Goal: Task Accomplishment & Management: Manage account settings

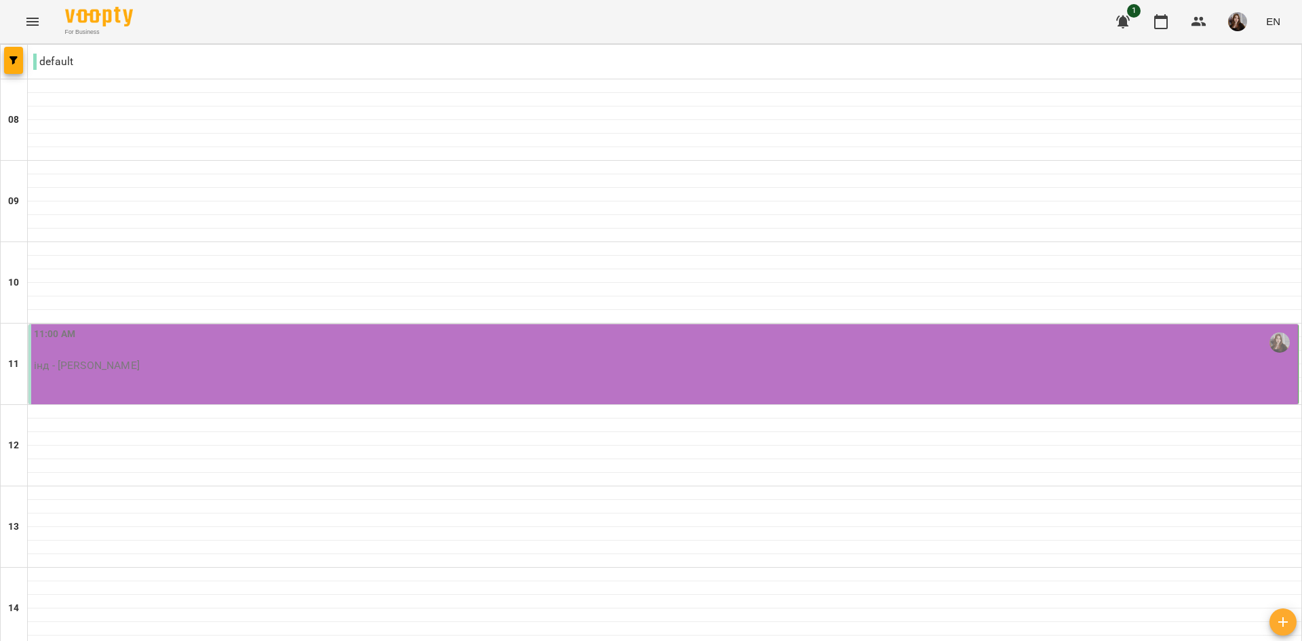
click at [347, 352] on div "11:00 AM" at bounding box center [665, 342] width 1262 height 31
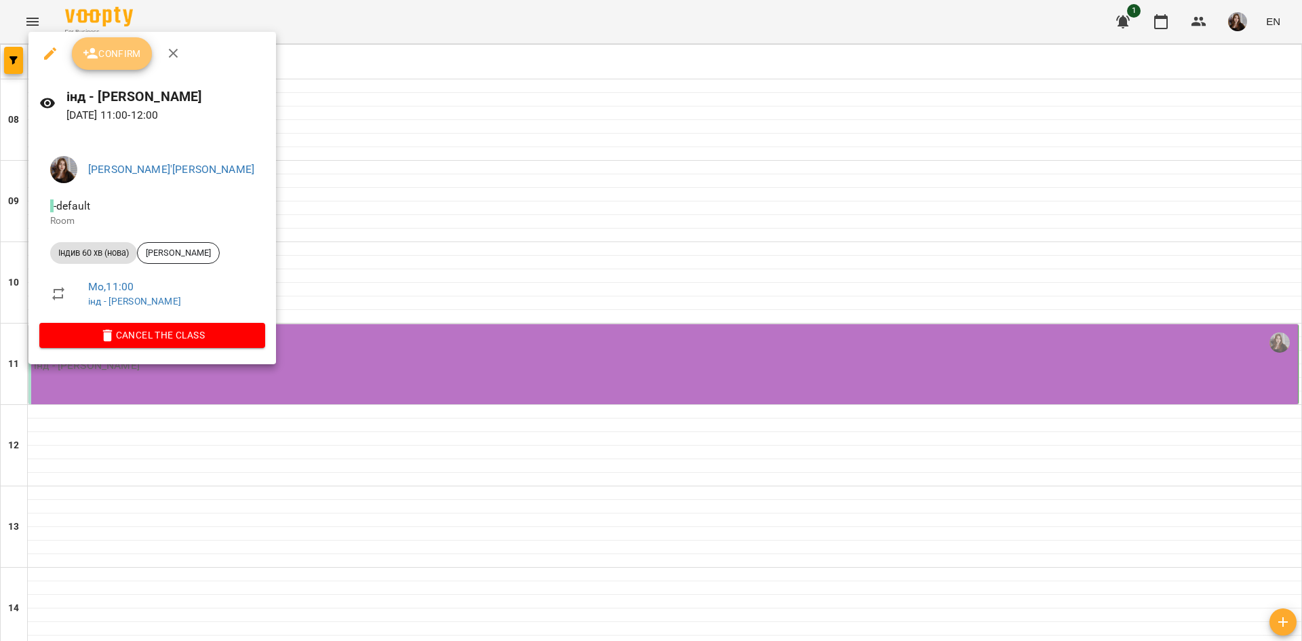
click at [124, 69] on button "Confirm" at bounding box center [112, 53] width 80 height 33
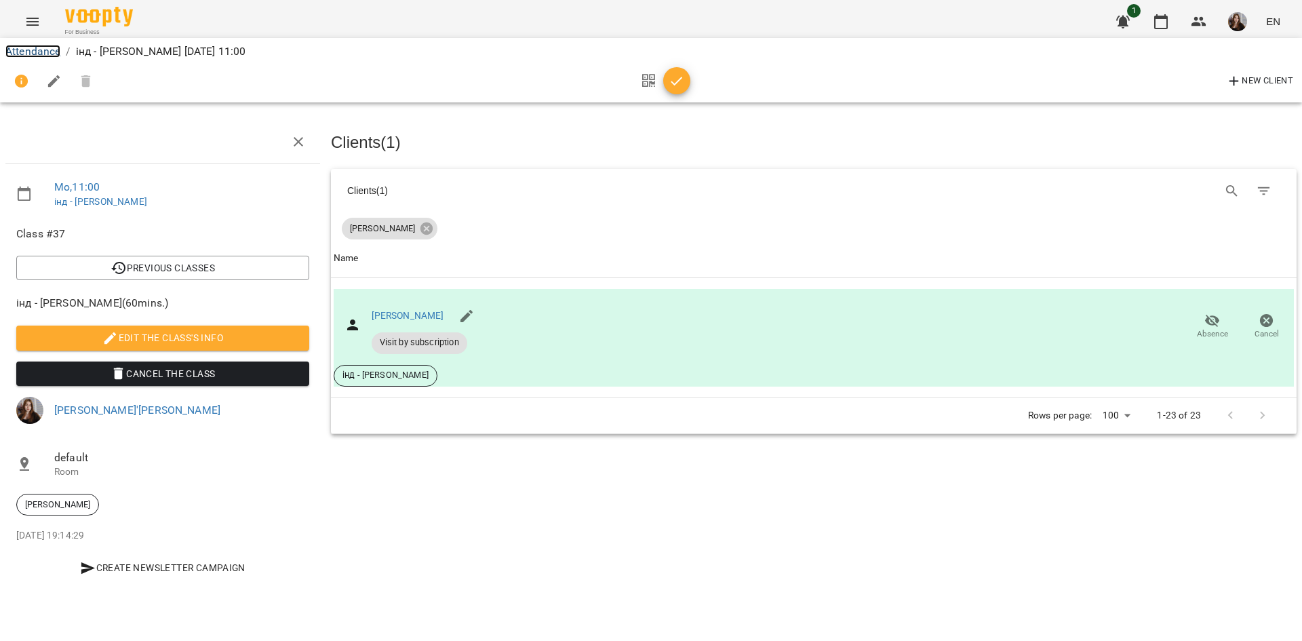
click at [45, 47] on link "Attendance" at bounding box center [32, 51] width 55 height 13
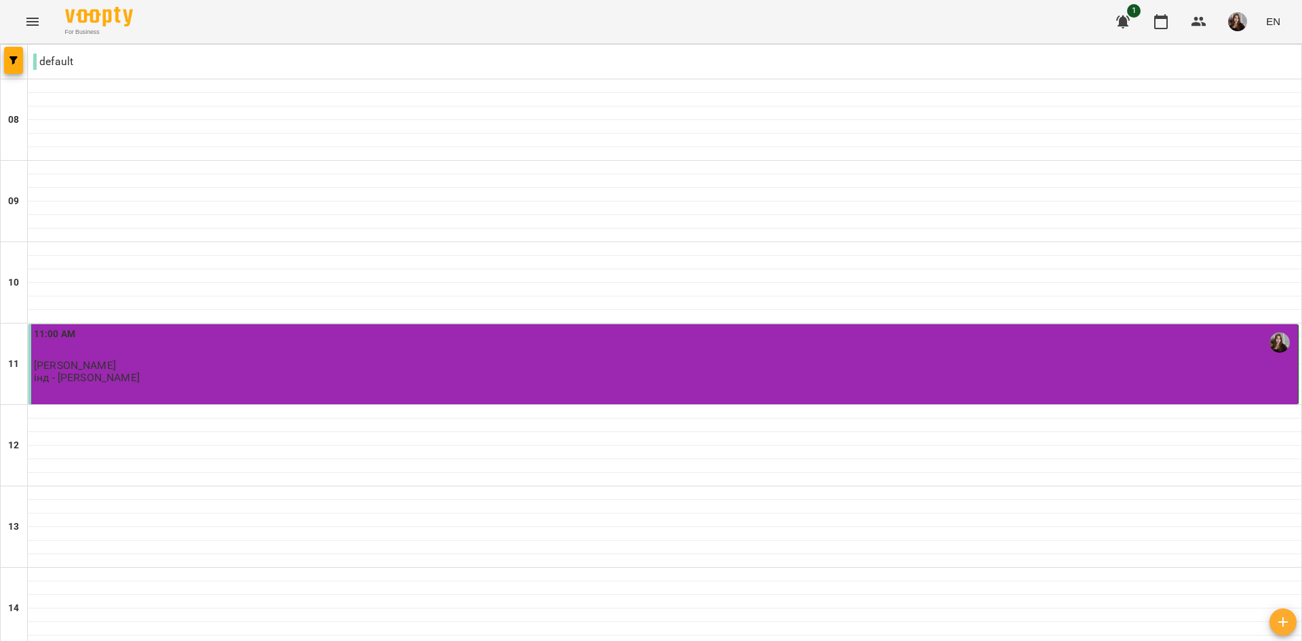
scroll to position [668, 0]
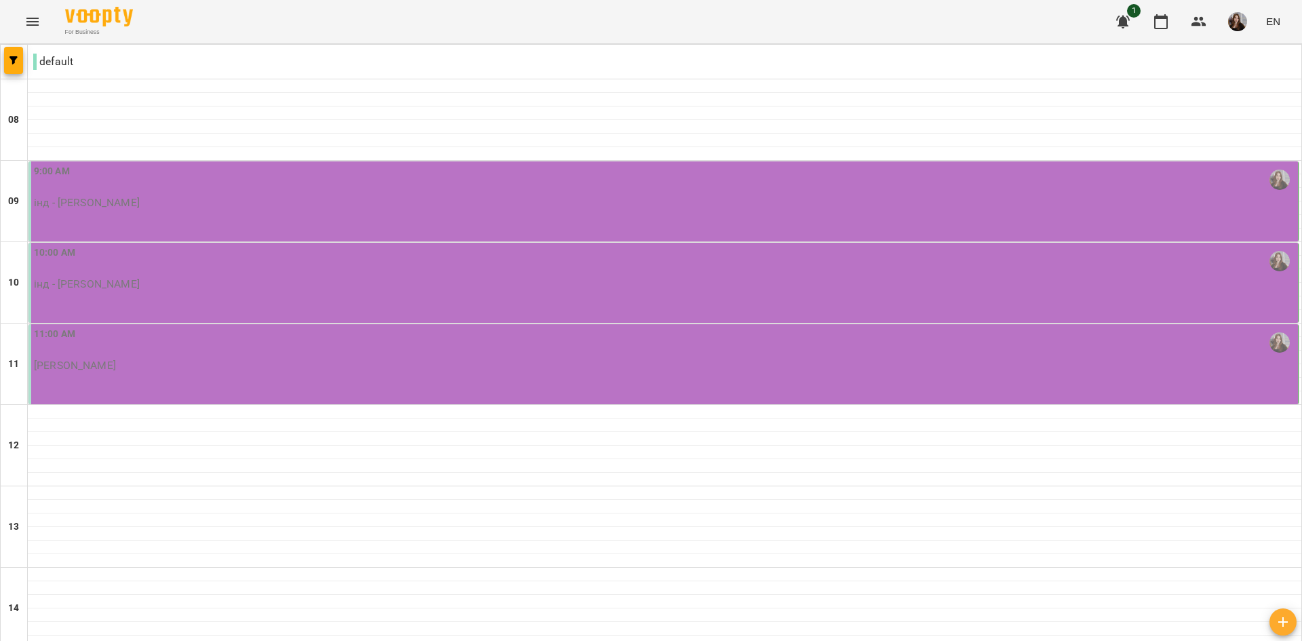
click at [140, 198] on p "інд - [PERSON_NAME]" at bounding box center [87, 203] width 106 height 12
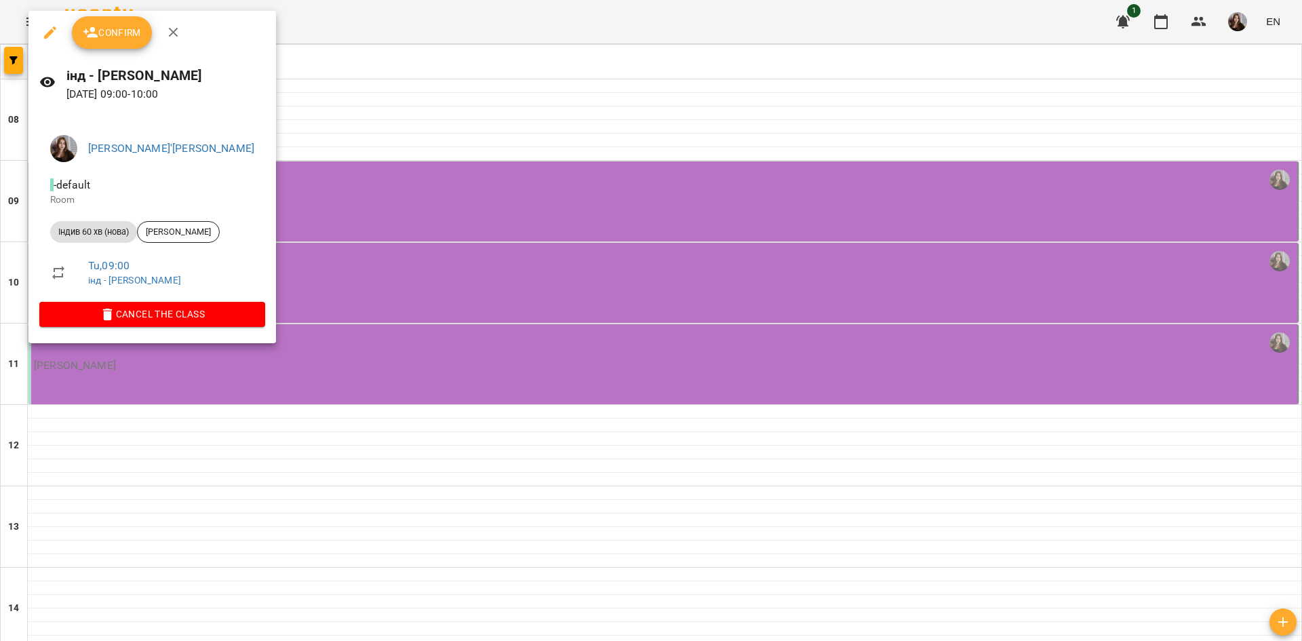
click at [408, 456] on div at bounding box center [651, 320] width 1302 height 641
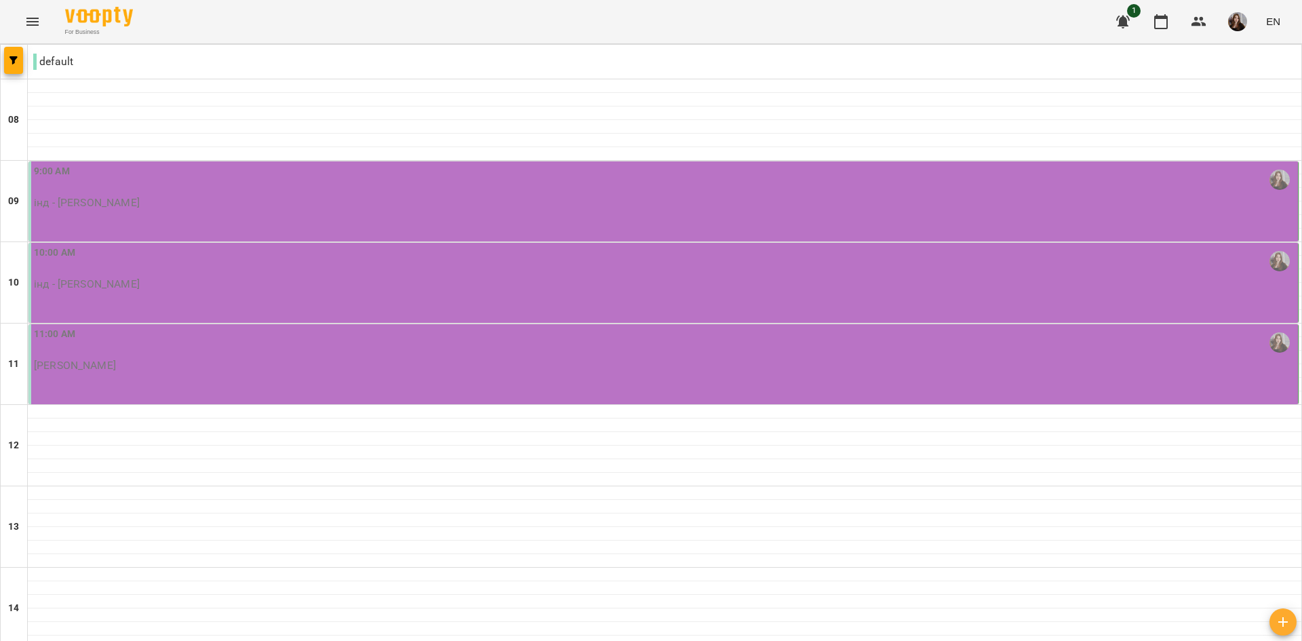
scroll to position [600, 0]
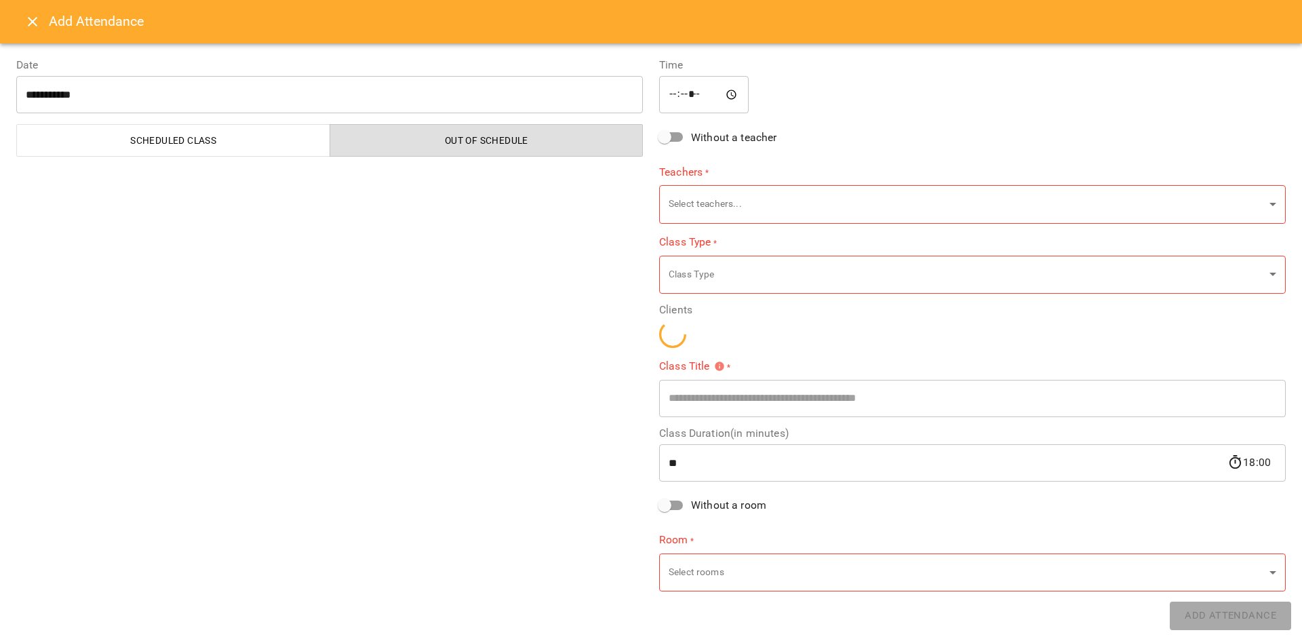
type input "**********"
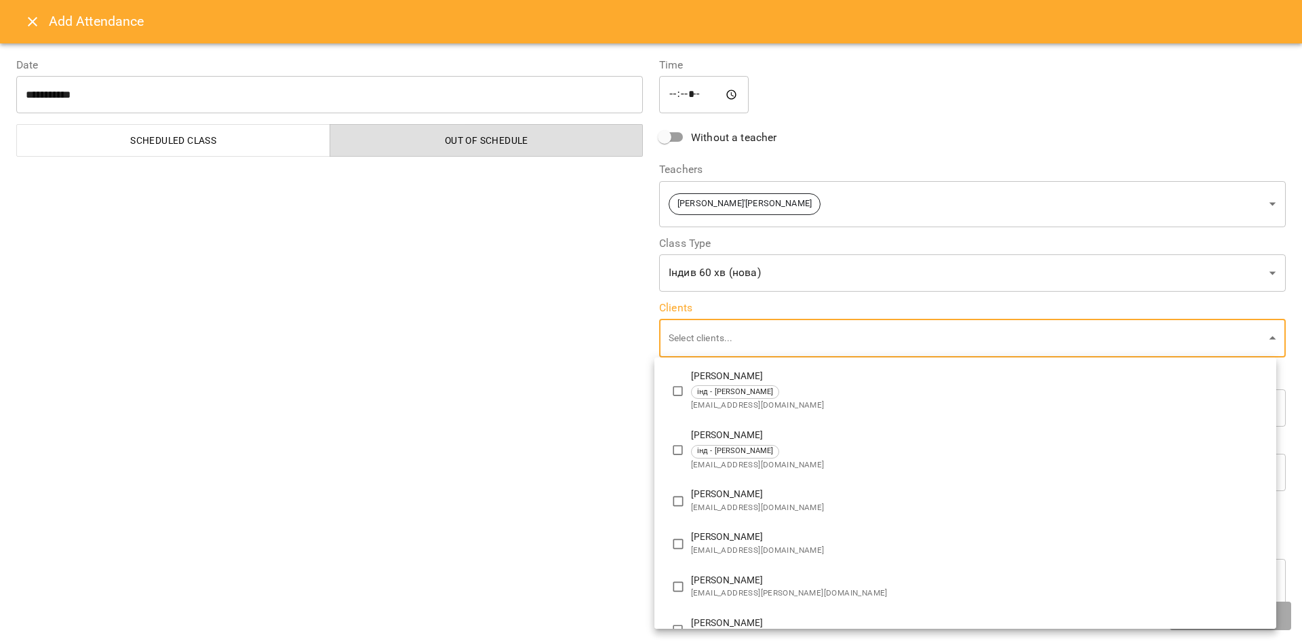
scroll to position [0, 0]
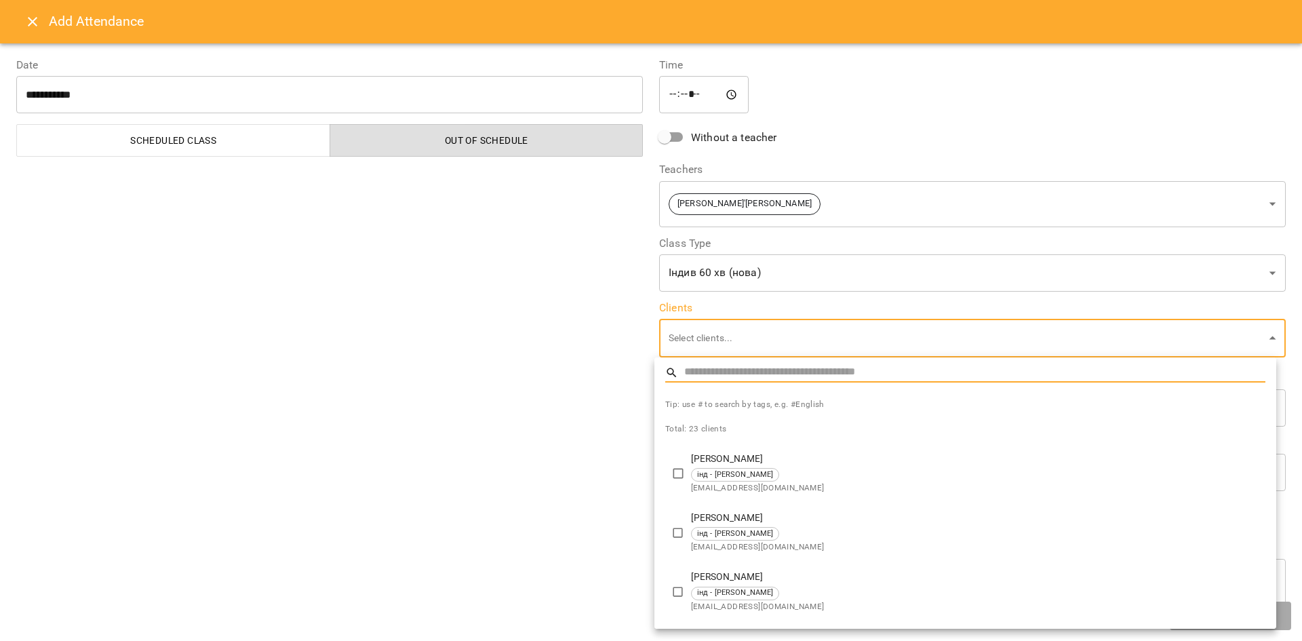
click at [808, 472] on div "інд - [PERSON_NAME]" at bounding box center [978, 475] width 575 height 14
type input "**********"
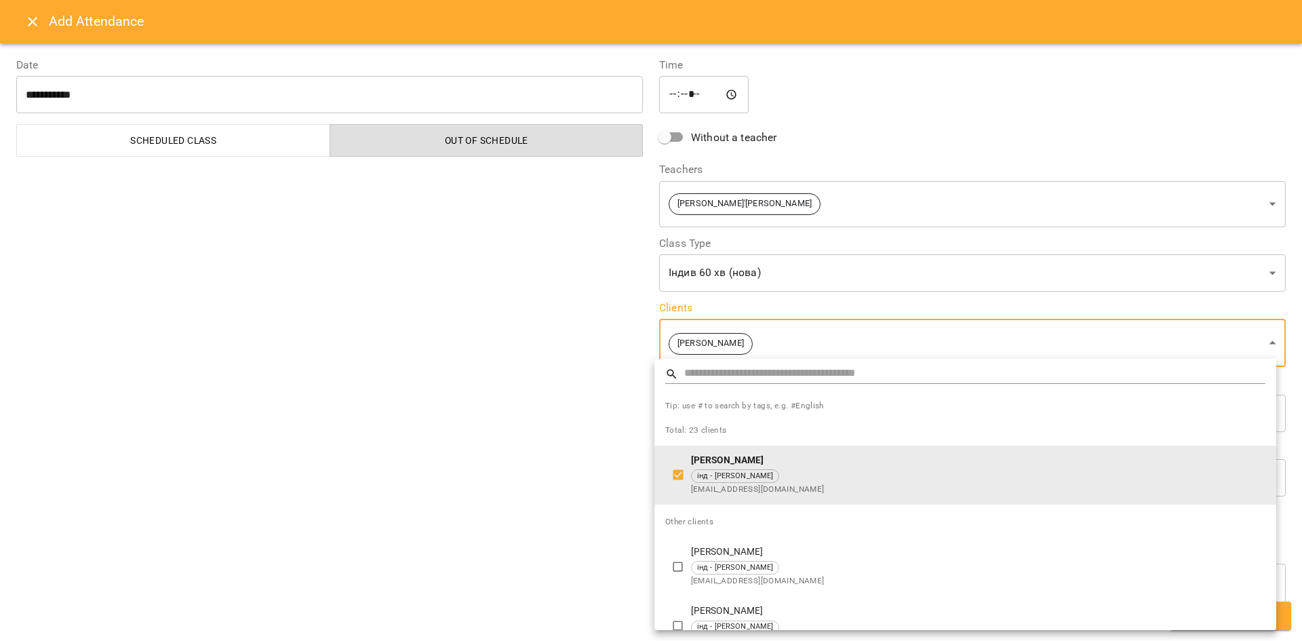
click at [535, 494] on div at bounding box center [651, 320] width 1302 height 641
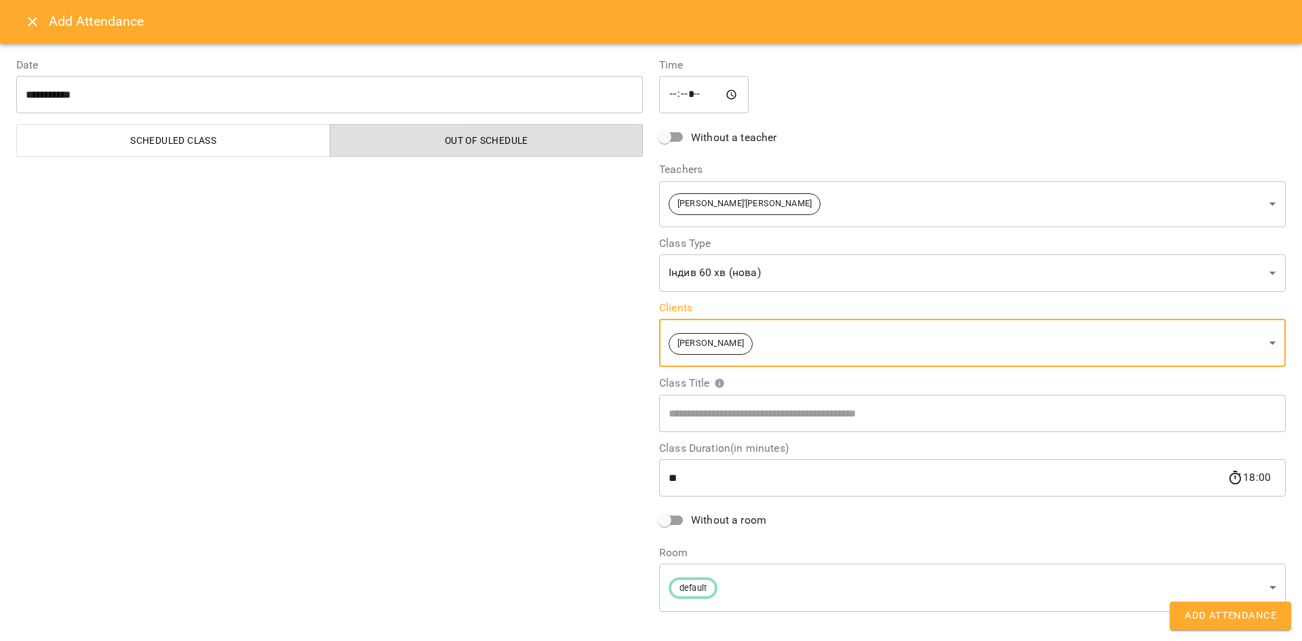
click at [1222, 616] on span "Add Attendance" at bounding box center [1231, 616] width 92 height 18
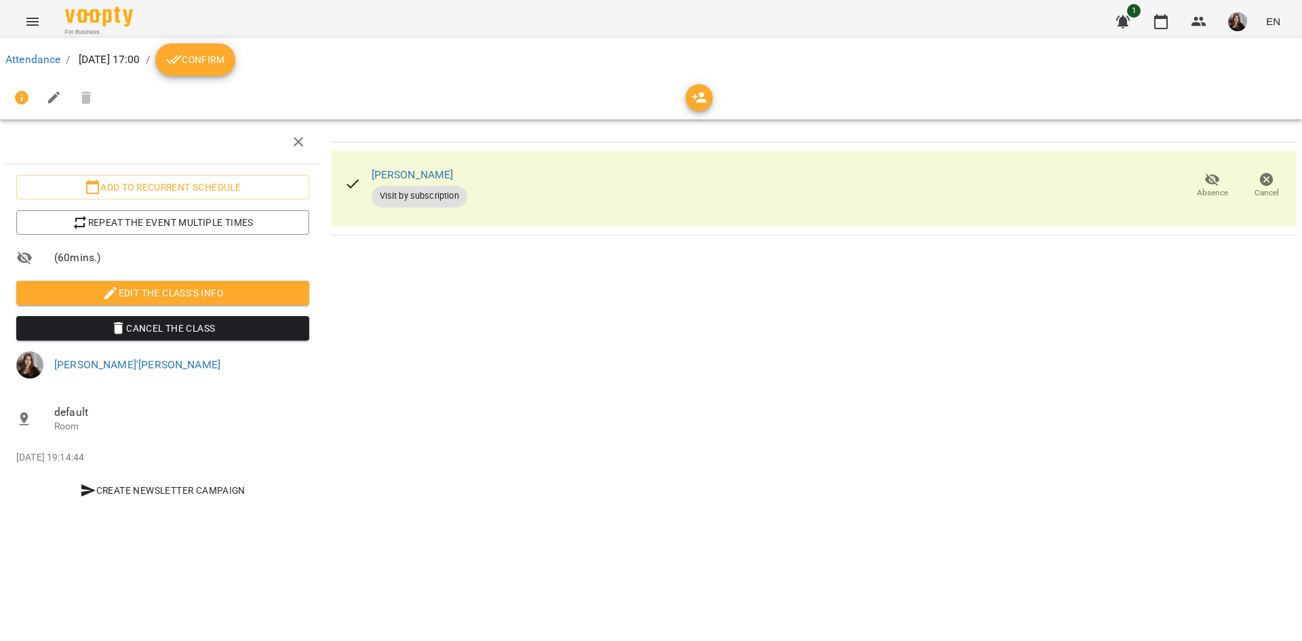
click at [225, 56] on span "Confirm" at bounding box center [195, 60] width 58 height 16
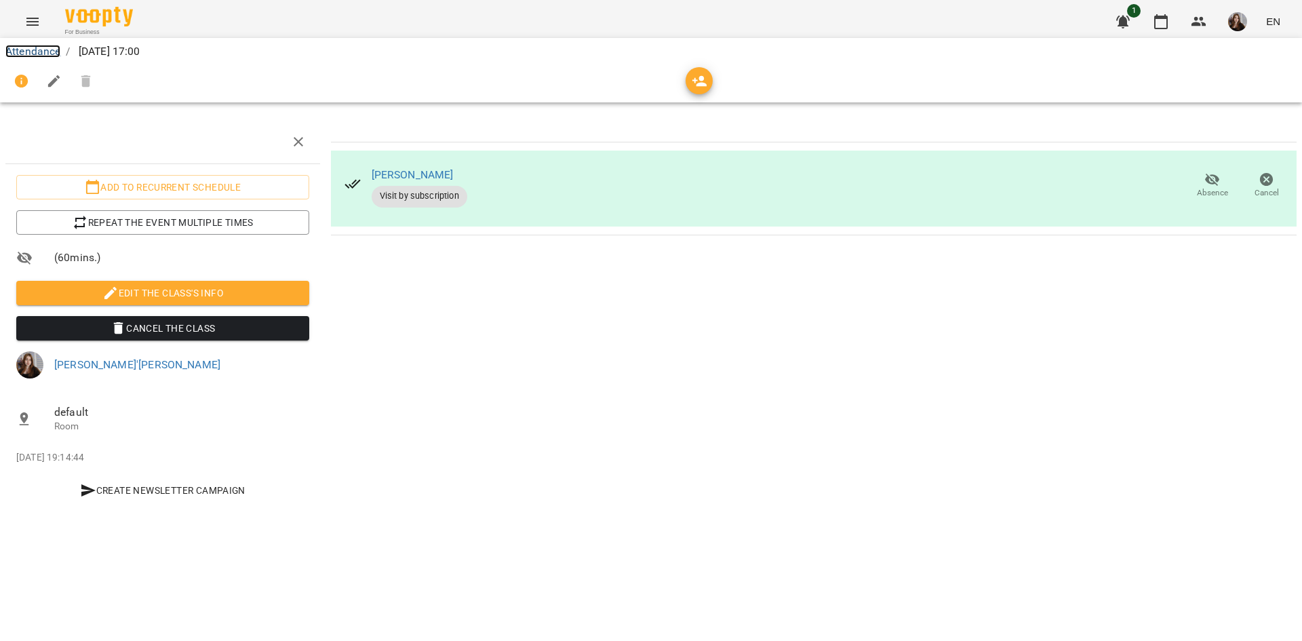
click at [38, 56] on link "Attendance" at bounding box center [32, 51] width 55 height 13
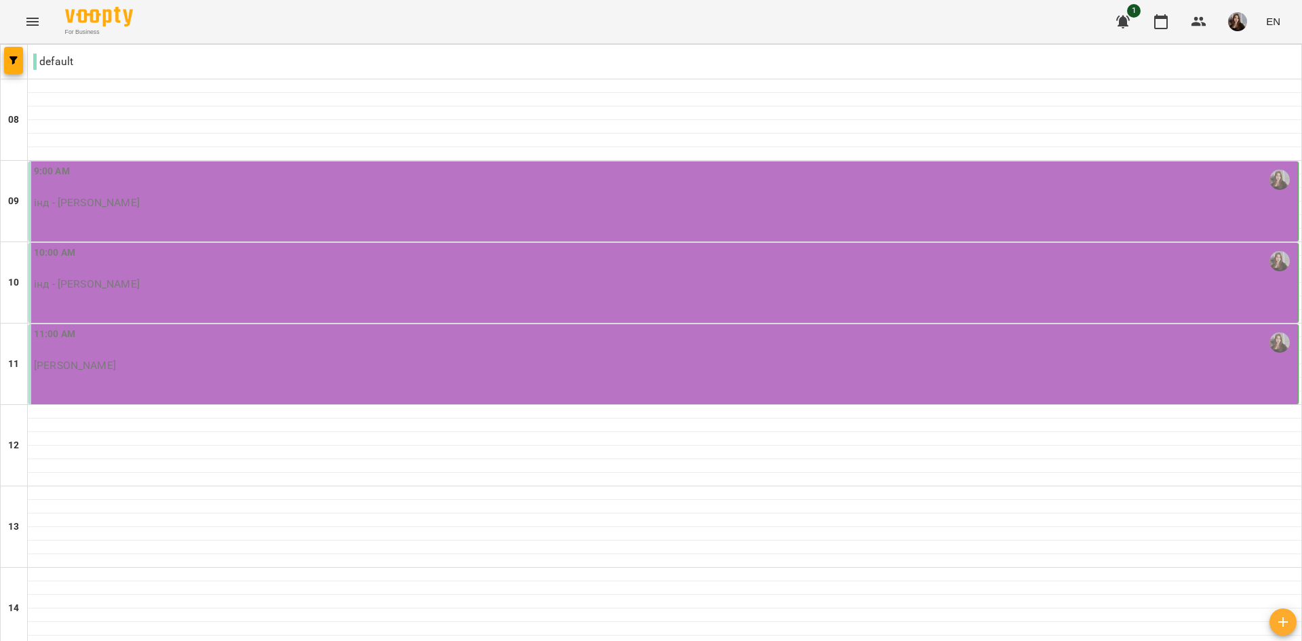
scroll to position [610, 0]
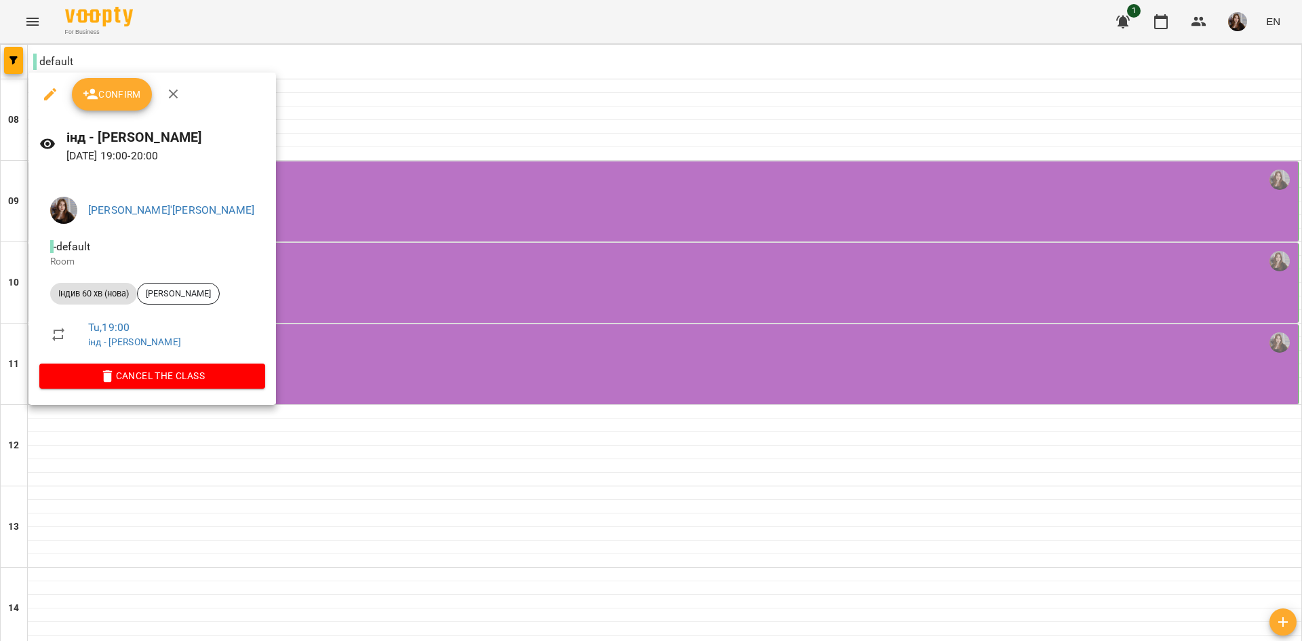
click at [123, 89] on span "Confirm" at bounding box center [112, 94] width 58 height 16
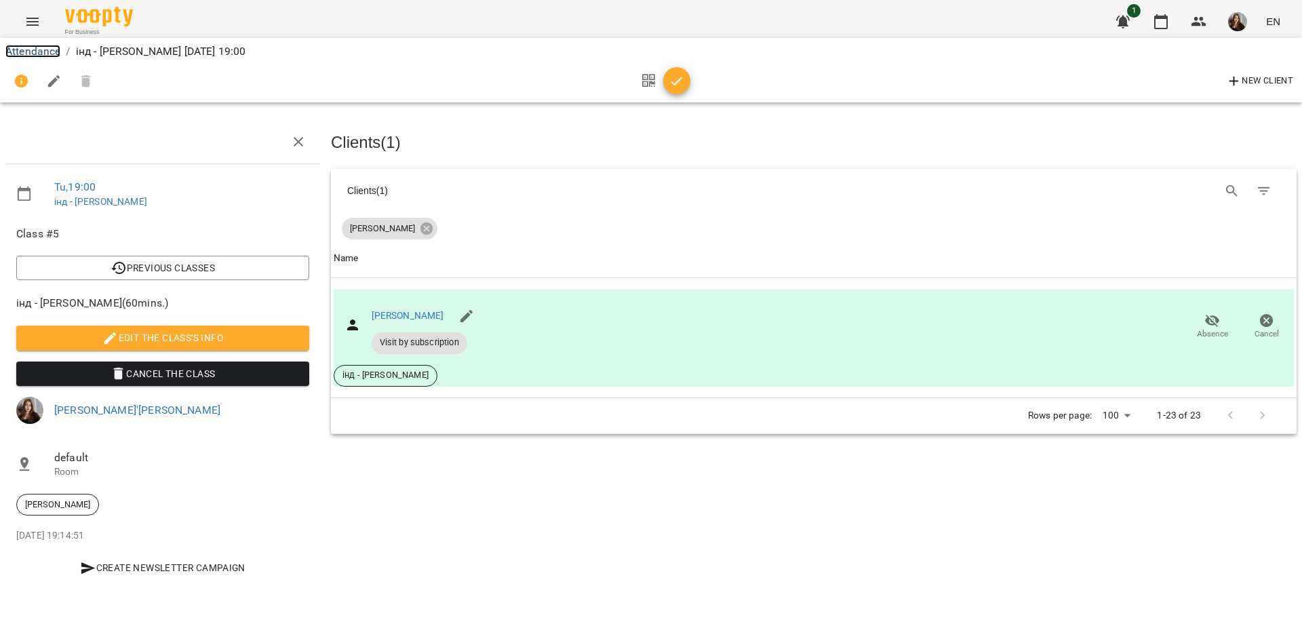
click at [26, 49] on link "Attendance" at bounding box center [32, 51] width 55 height 13
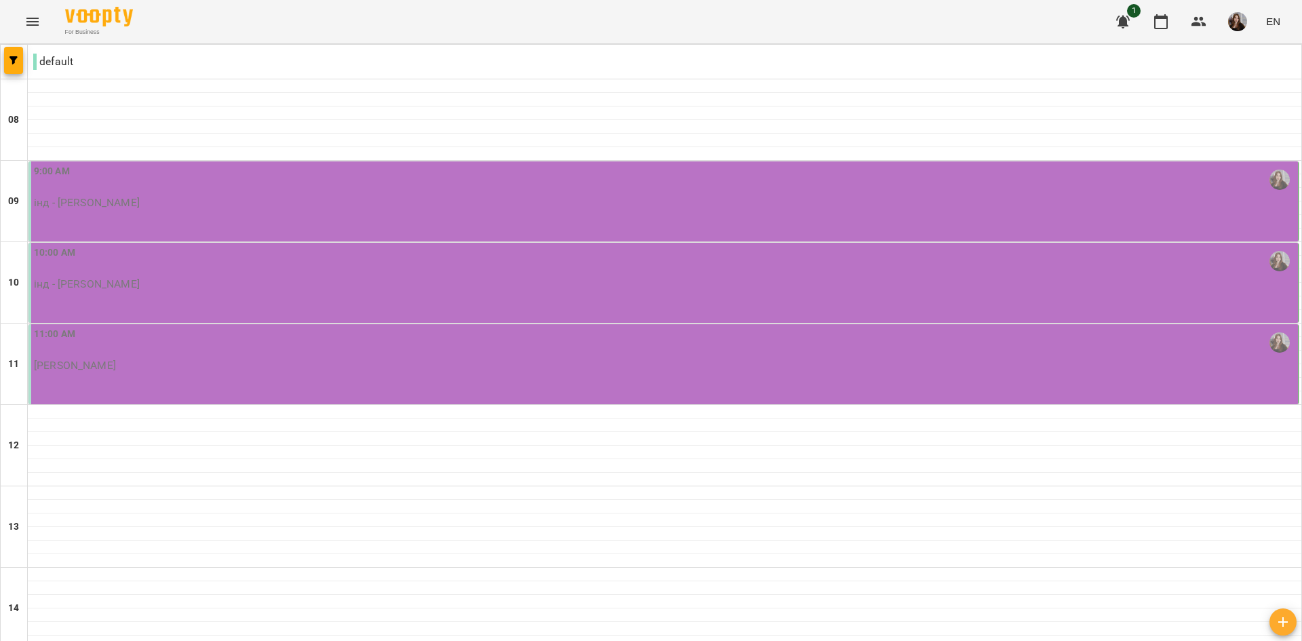
scroll to position [668, 0]
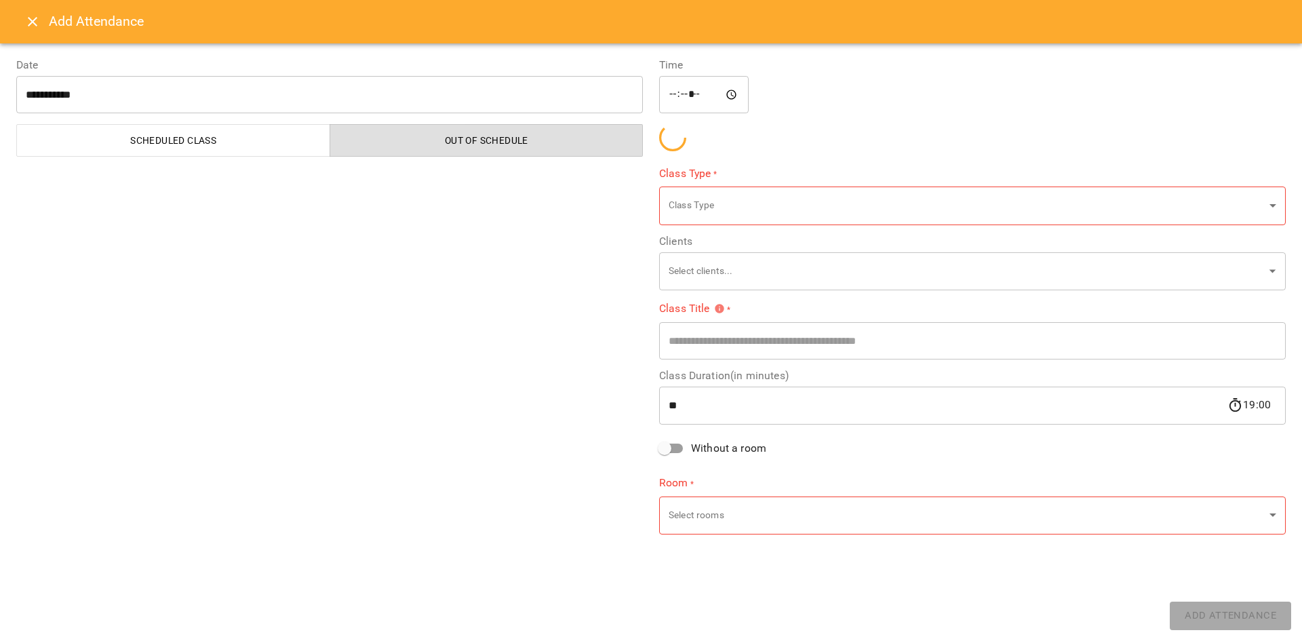
type input "**********"
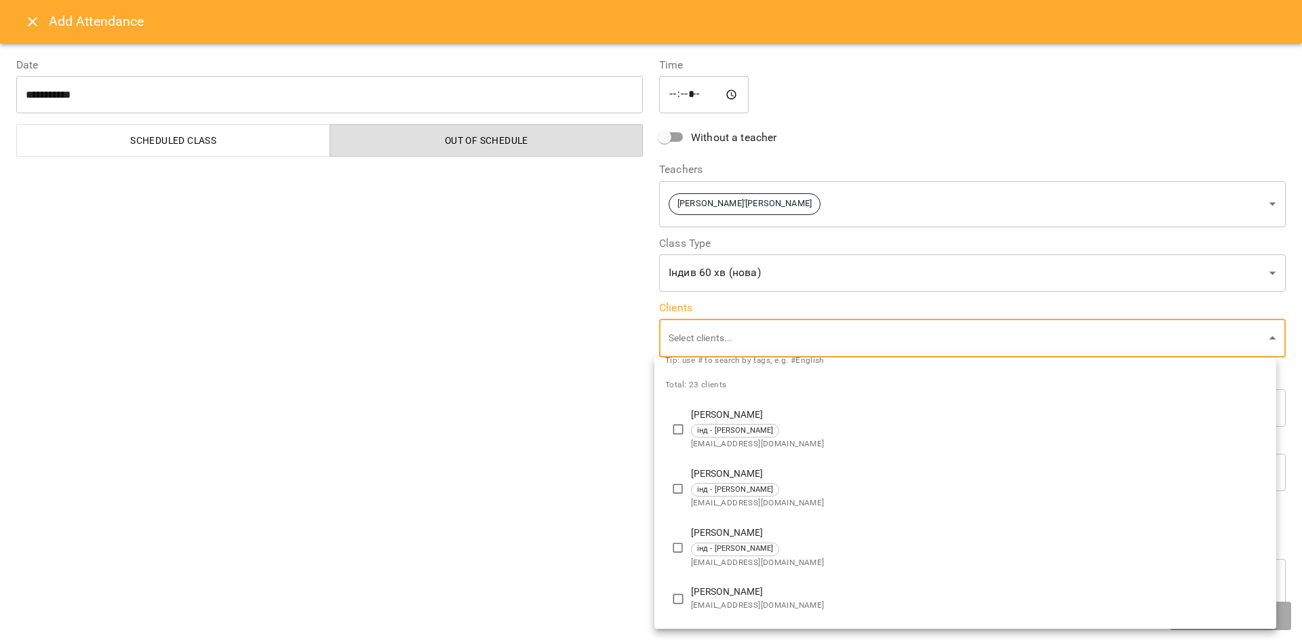
scroll to position [136, 0]
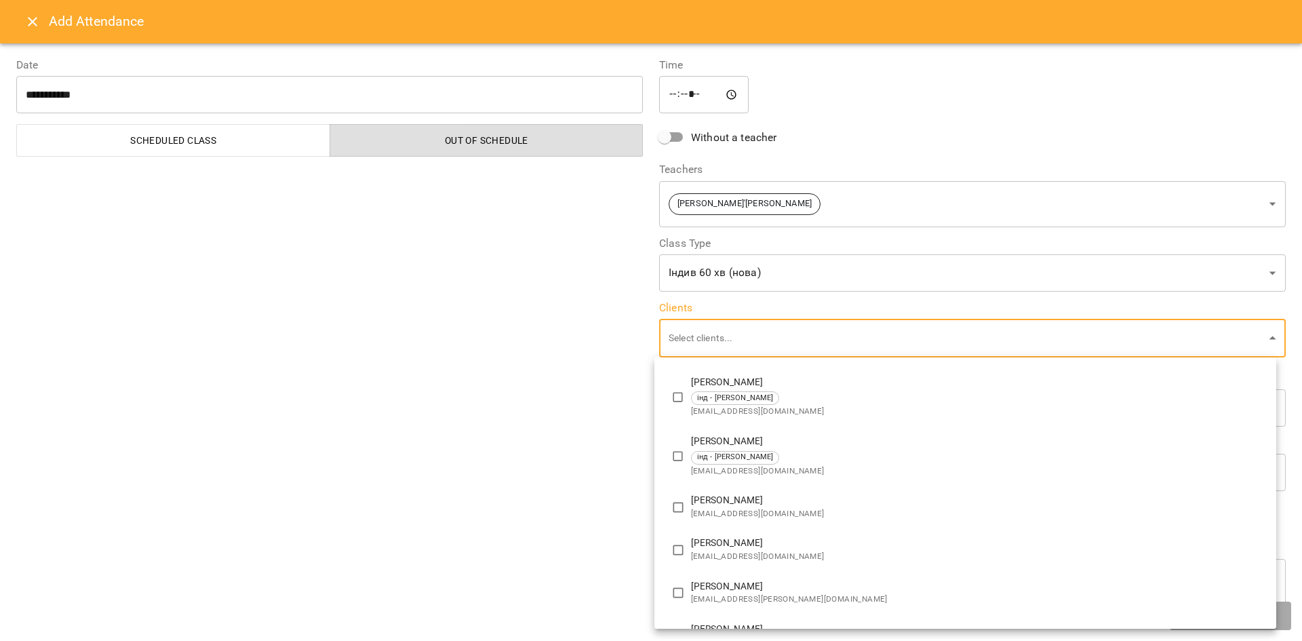
click at [41, 16] on div at bounding box center [651, 320] width 1302 height 641
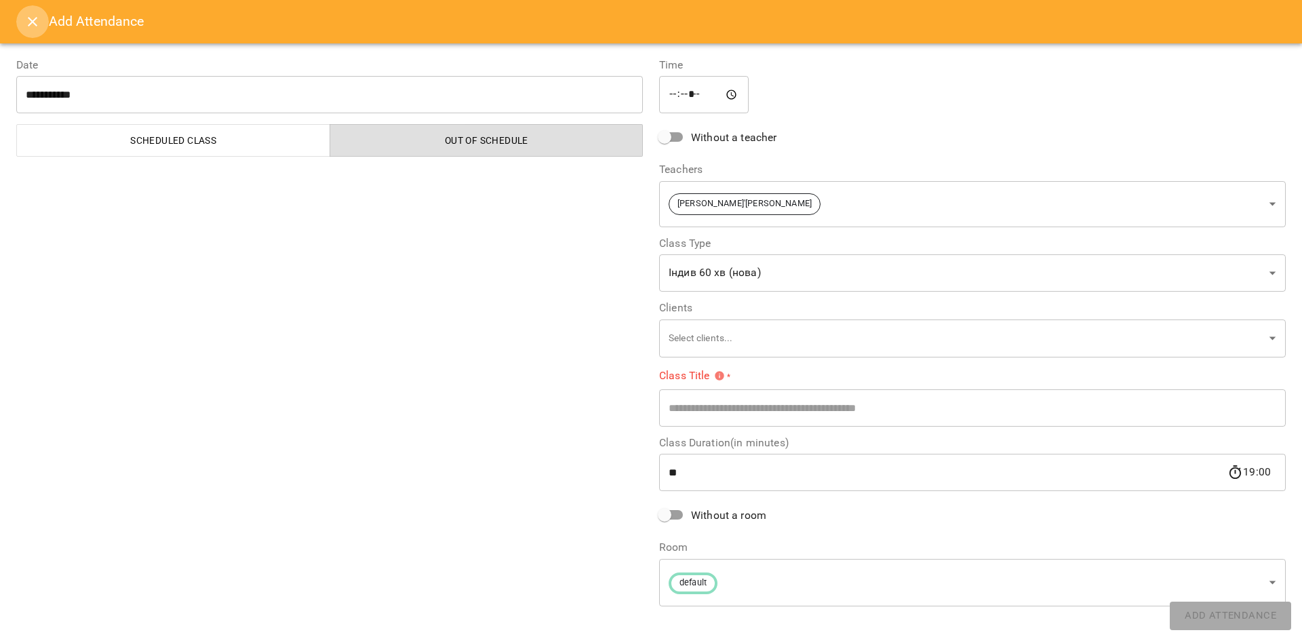
click at [37, 18] on icon "Close" at bounding box center [32, 21] width 9 height 9
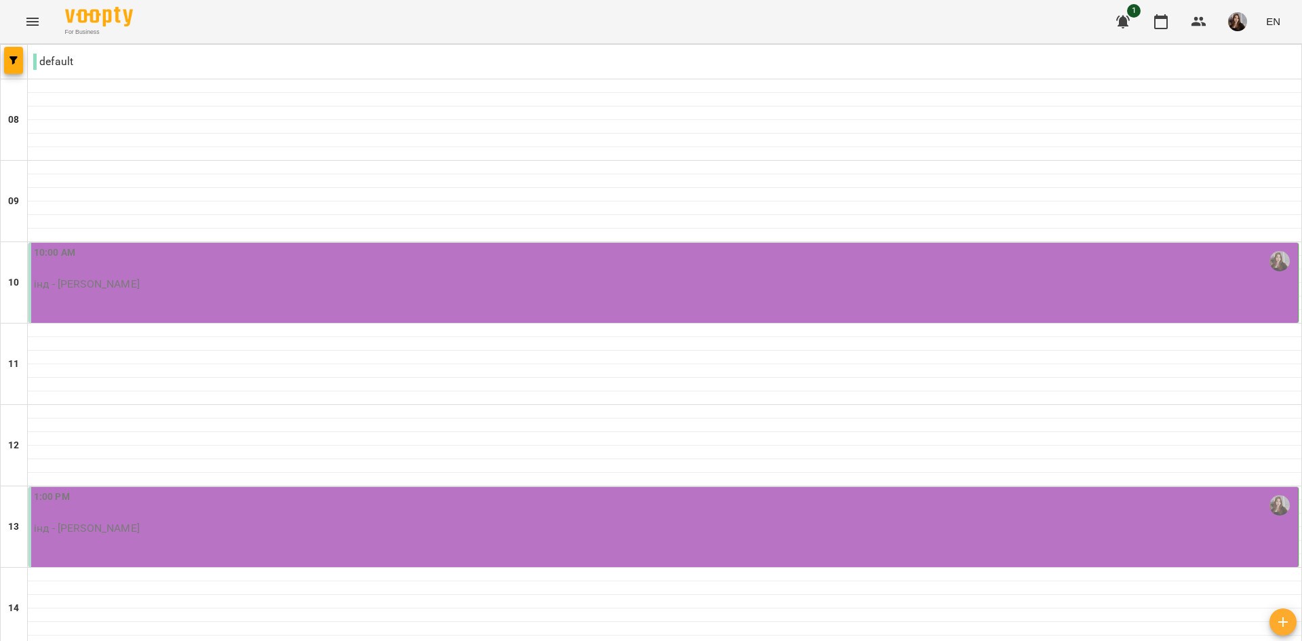
scroll to position [475, 0]
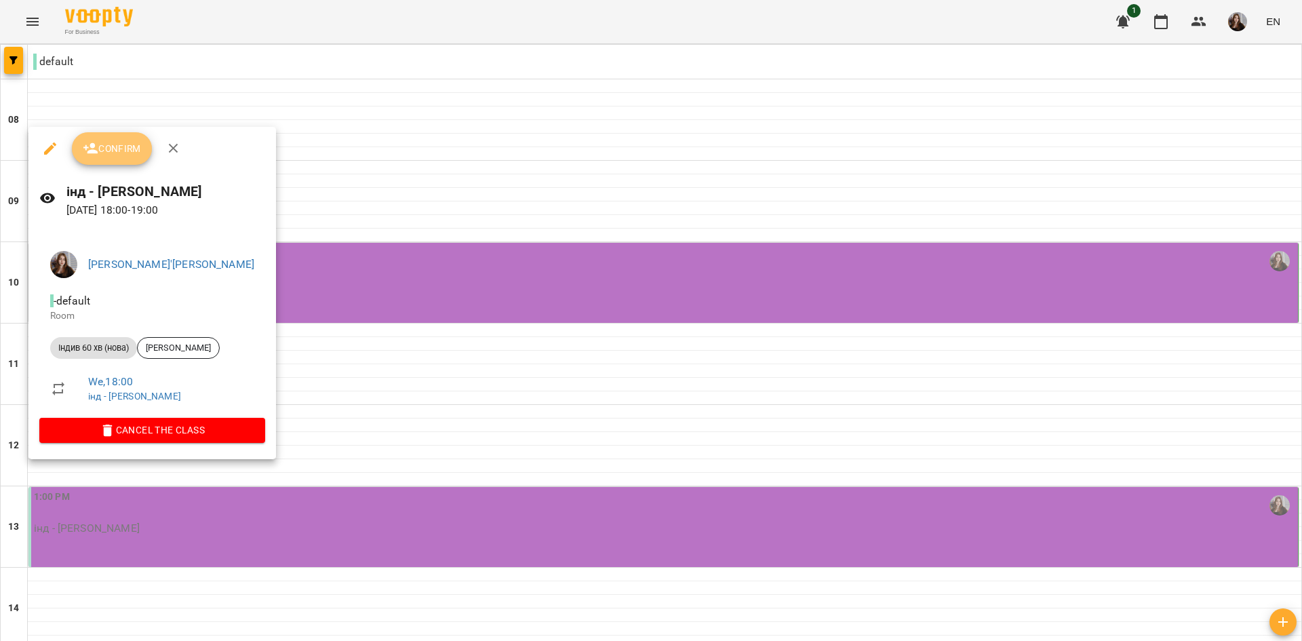
click at [94, 147] on icon "button" at bounding box center [90, 148] width 15 height 11
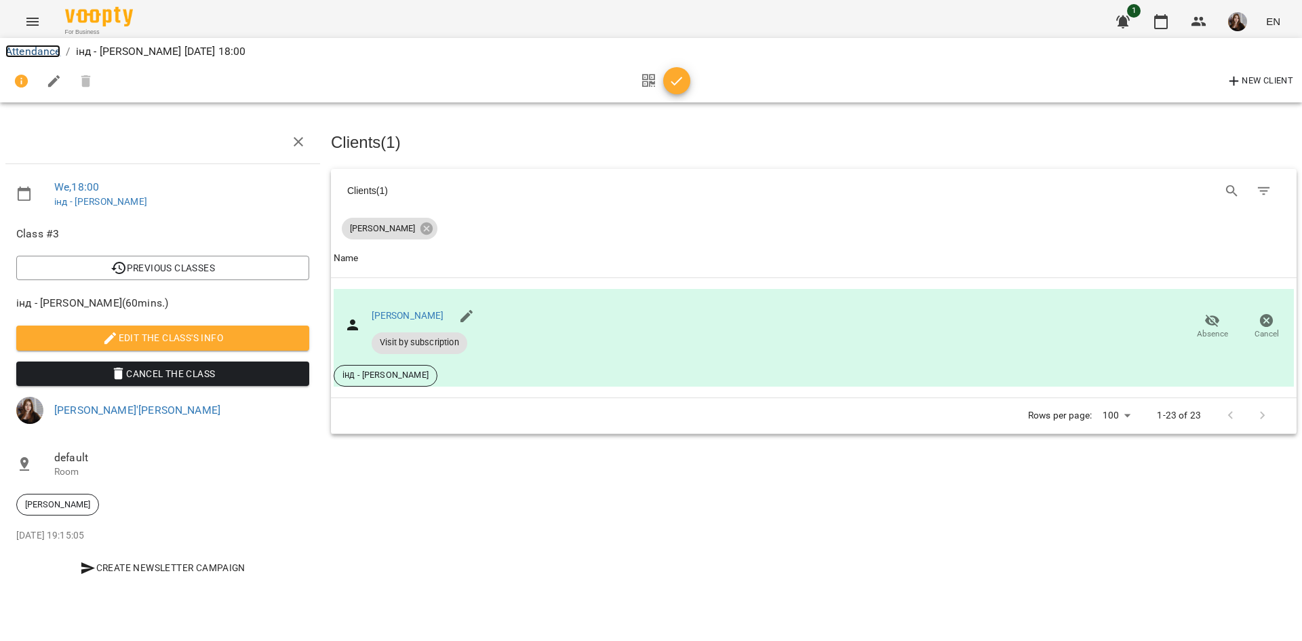
click at [26, 49] on link "Attendance" at bounding box center [32, 51] width 55 height 13
